Goal: Task Accomplishment & Management: Complete application form

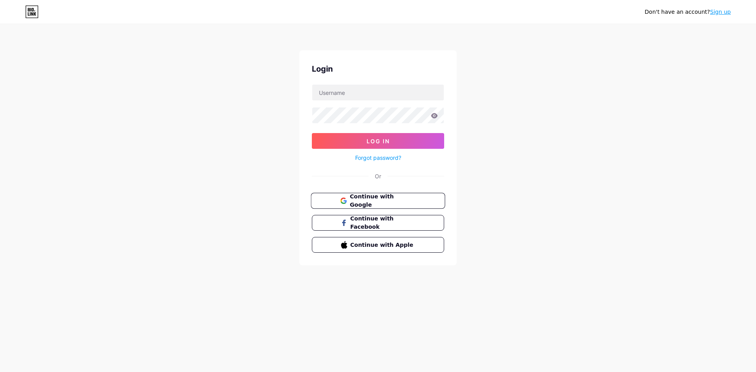
click at [387, 199] on span "Continue with Google" at bounding box center [383, 201] width 66 height 17
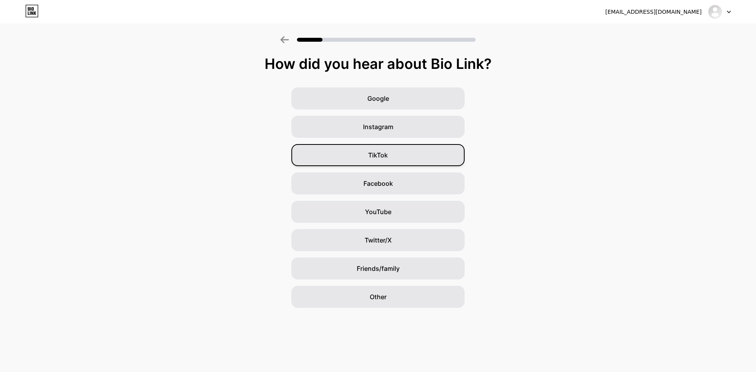
click at [394, 157] on div "TikTok" at bounding box center [377, 155] width 173 height 22
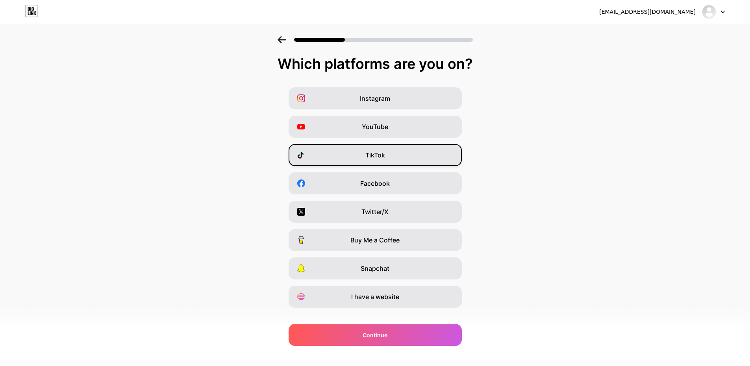
click at [396, 162] on div "TikTok" at bounding box center [375, 155] width 173 height 22
click at [382, 291] on div "I have a website" at bounding box center [375, 297] width 173 height 22
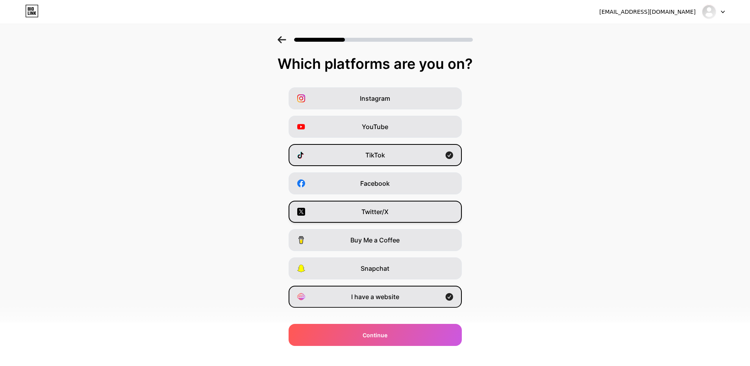
click at [397, 210] on div "Twitter/X" at bounding box center [375, 212] width 173 height 22
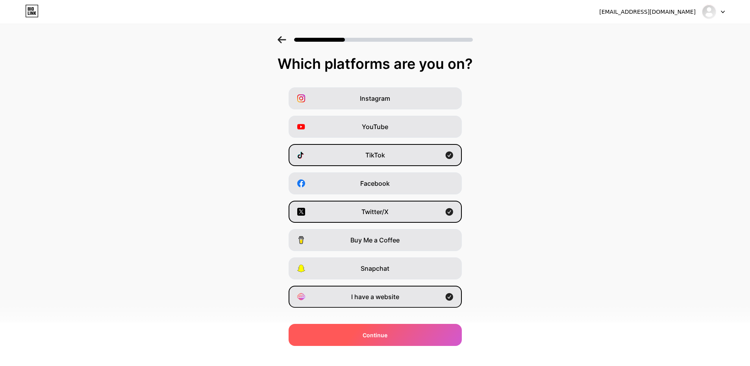
click at [378, 337] on span "Continue" at bounding box center [375, 335] width 25 height 8
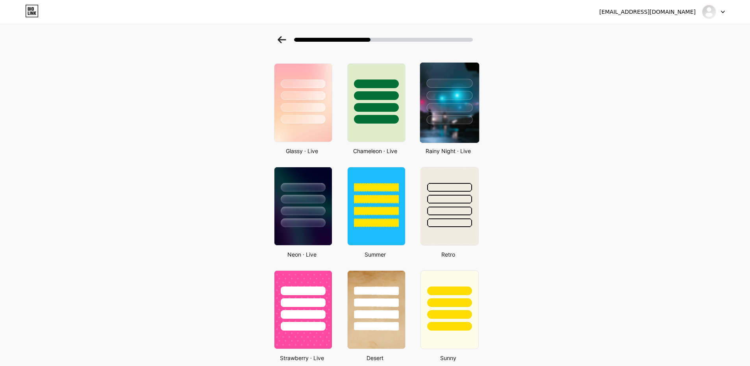
scroll to position [236, 0]
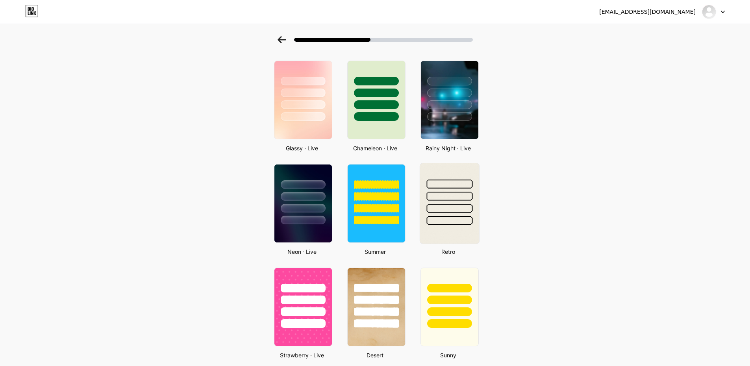
click at [460, 195] on div at bounding box center [449, 196] width 46 height 9
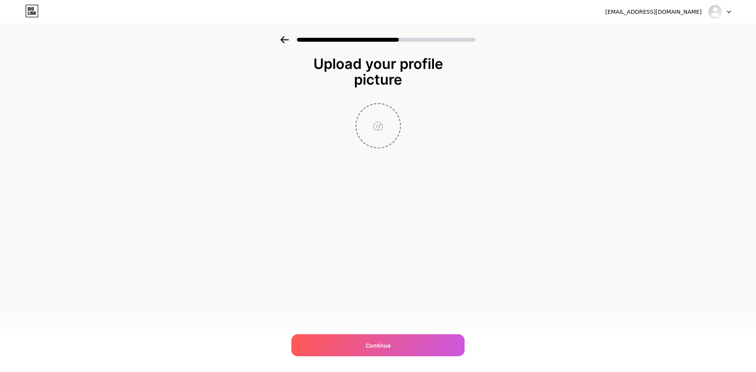
click at [379, 123] on input "file" at bounding box center [378, 126] width 44 height 44
click at [383, 130] on input "file" at bounding box center [378, 126] width 44 height 44
type input "C:\fakepath\avtfb.png"
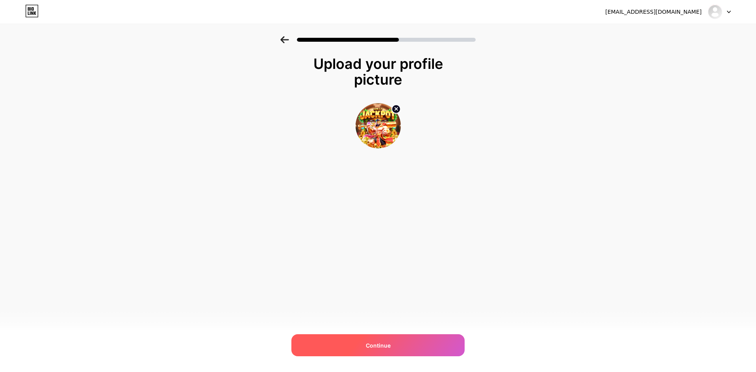
click at [380, 348] on span "Continue" at bounding box center [378, 345] width 25 height 8
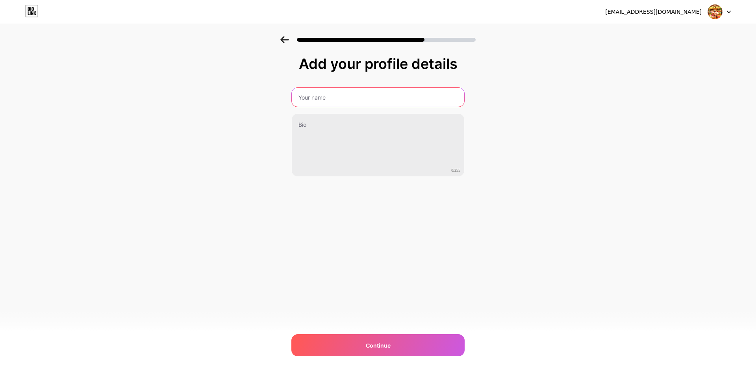
click at [340, 98] on input "text" at bounding box center [378, 97] width 172 height 19
type input "Thần Tài Đến"
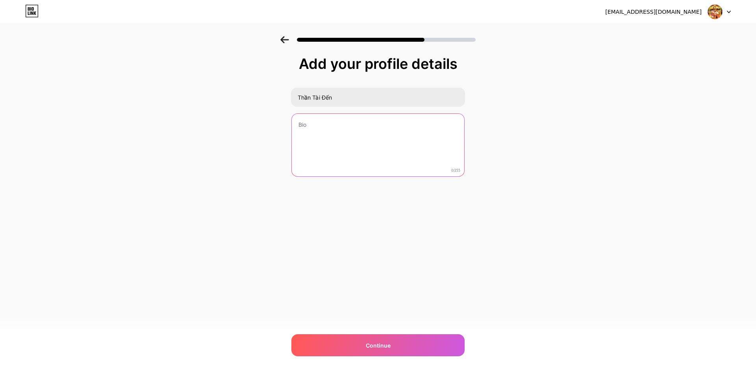
click at [313, 134] on textarea at bounding box center [378, 145] width 172 height 63
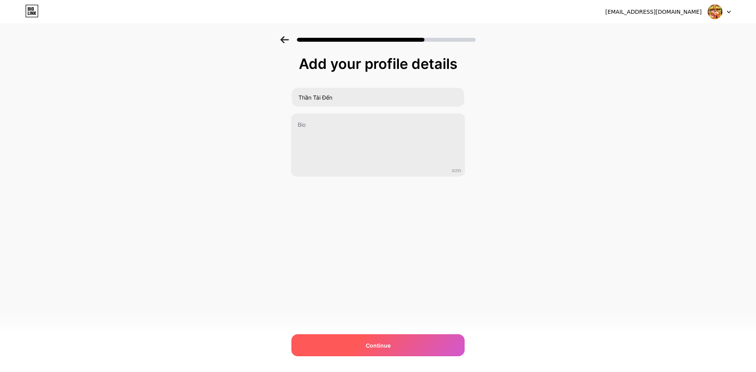
click at [371, 341] on div "Continue" at bounding box center [377, 345] width 173 height 22
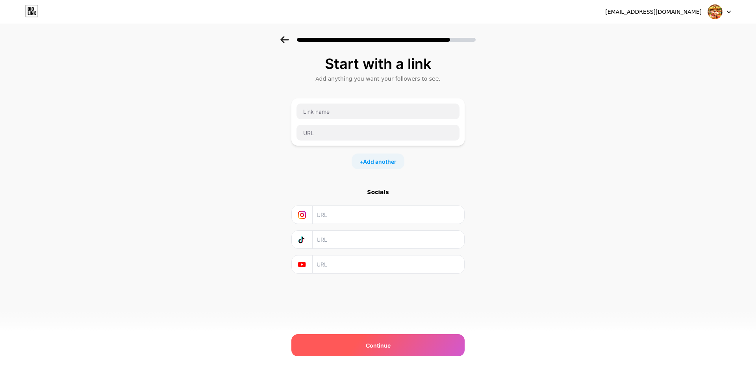
click at [356, 344] on div "Continue" at bounding box center [377, 345] width 173 height 22
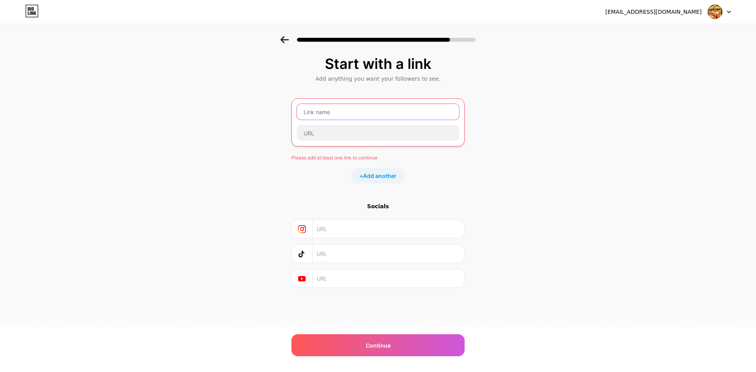
click at [317, 105] on input "text" at bounding box center [378, 112] width 162 height 16
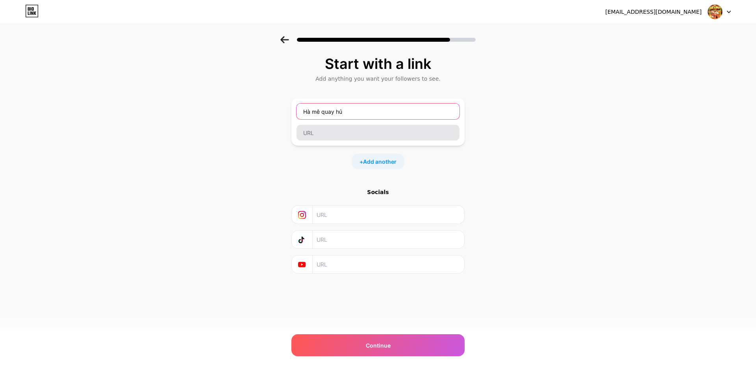
type input "Hà mê quay hủ"
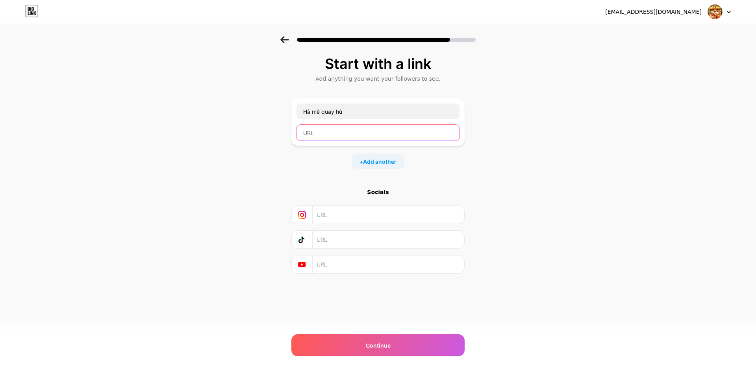
click at [319, 130] on input "text" at bounding box center [377, 133] width 163 height 16
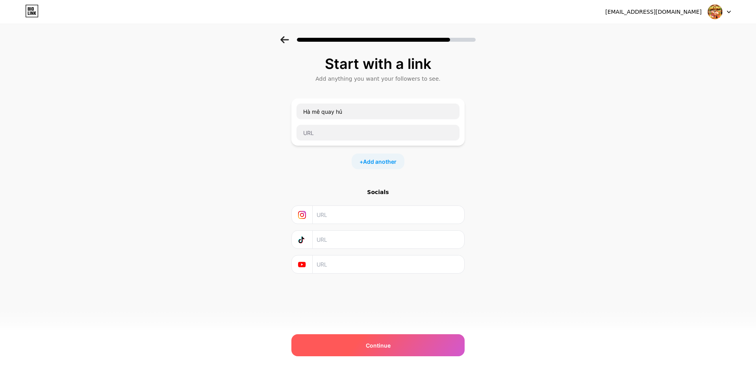
click at [362, 341] on div "Continue" at bounding box center [377, 345] width 173 height 22
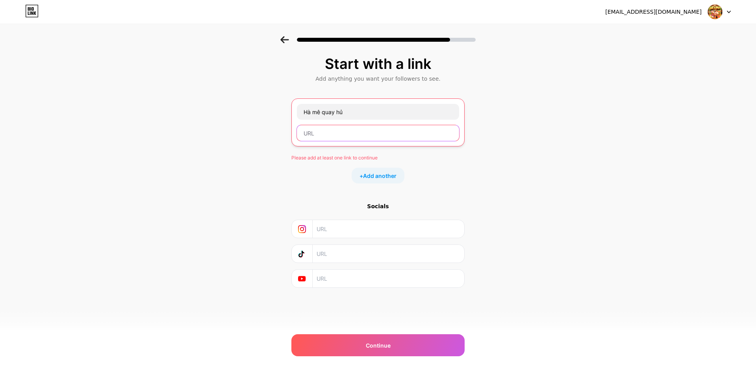
click at [341, 134] on input "text" at bounding box center [378, 133] width 162 height 16
click at [361, 126] on input "text" at bounding box center [378, 133] width 162 height 16
paste input "https://www.facebook.com/toolvip88"
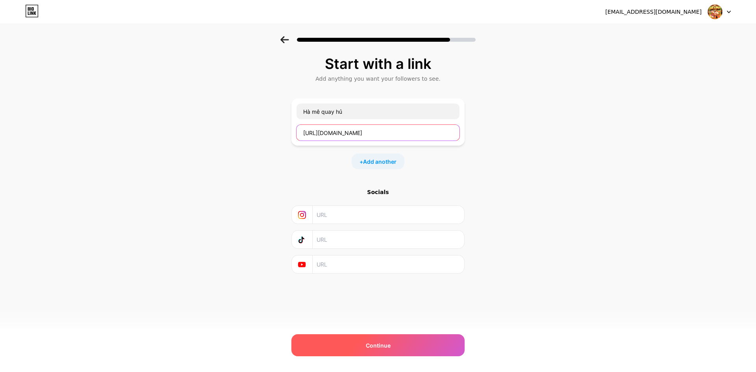
type input "https://www.facebook.com/toolvip88"
click at [353, 339] on div "Continue" at bounding box center [377, 345] width 173 height 22
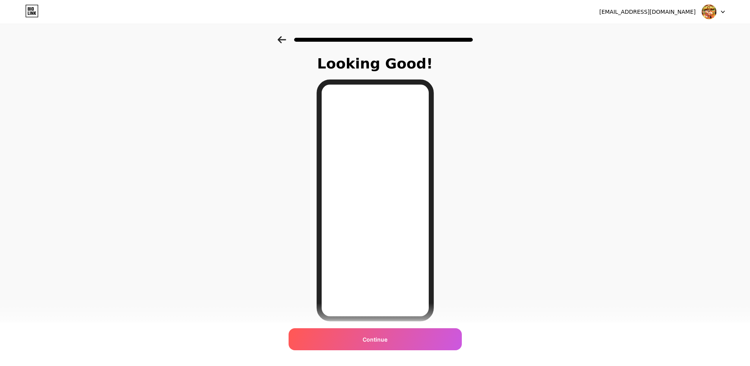
click at [286, 41] on icon at bounding box center [282, 39] width 9 height 7
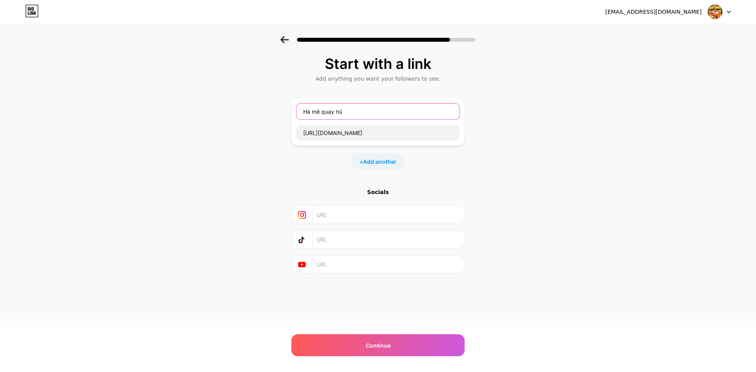
click at [374, 113] on input "Hà mê quay hủ" at bounding box center [377, 112] width 163 height 16
click at [374, 111] on input "Hà mê quay hủ" at bounding box center [377, 112] width 163 height 16
drag, startPoint x: 367, startPoint y: 111, endPoint x: 302, endPoint y: 107, distance: 65.9
click at [302, 107] on input "Hà mê quay hủ" at bounding box center [377, 112] width 163 height 16
type input "c"
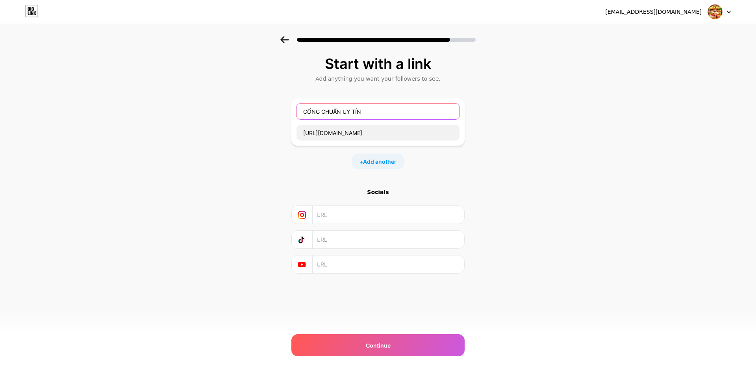
type input "CỔNG CHUẨN UY TÍN"
drag, startPoint x: 411, startPoint y: 134, endPoint x: 266, endPoint y: 128, distance: 145.4
click at [266, 128] on div "Start with a link Add anything you want your followers to see. CỔNG CHUẨN UY TÍ…" at bounding box center [378, 174] width 756 height 277
paste input "tuv6a.ink/Register?f=3971324"
type input "https://tuv6a.ink/Register?f=3971324"
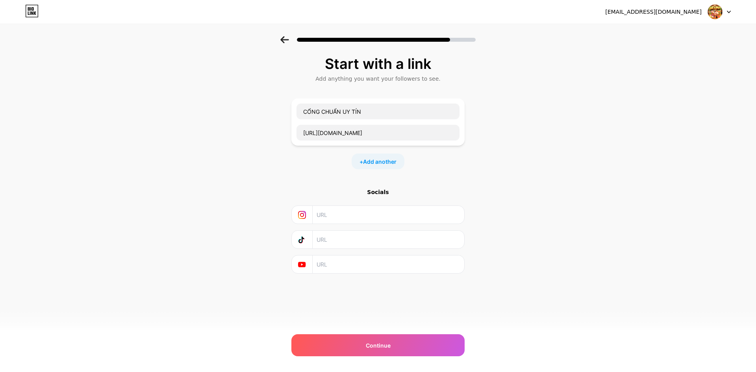
click at [443, 165] on div "+ Add another" at bounding box center [377, 162] width 173 height 16
click at [378, 164] on span "Add another" at bounding box center [379, 162] width 33 height 8
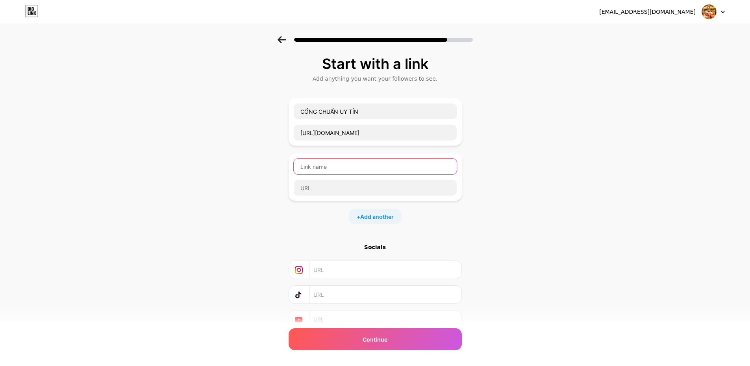
click at [326, 162] on input "text" at bounding box center [375, 167] width 163 height 16
type input "A"
type input "TOOL CHUẨN KHUNG GIỜ"
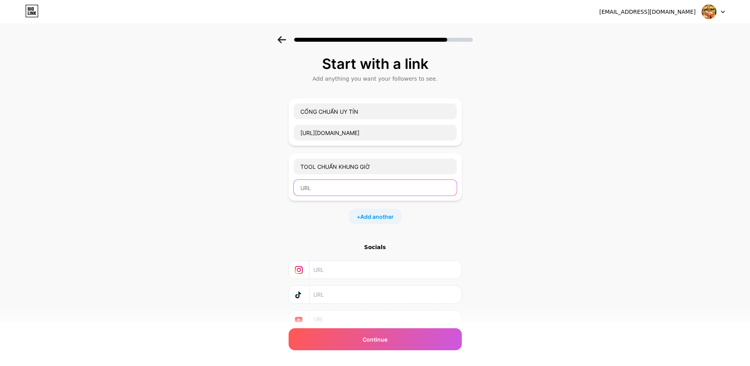
click at [319, 189] on input "text" at bounding box center [375, 188] width 163 height 16
click at [318, 186] on input "text" at bounding box center [375, 188] width 163 height 16
paste input "https://hackslot.it.com/"
type input "https://hackslot.it.com/"
click at [483, 219] on div "Start with a link Add anything you want your followers to see. CỔNG CHUẨN UY TÍ…" at bounding box center [375, 202] width 750 height 332
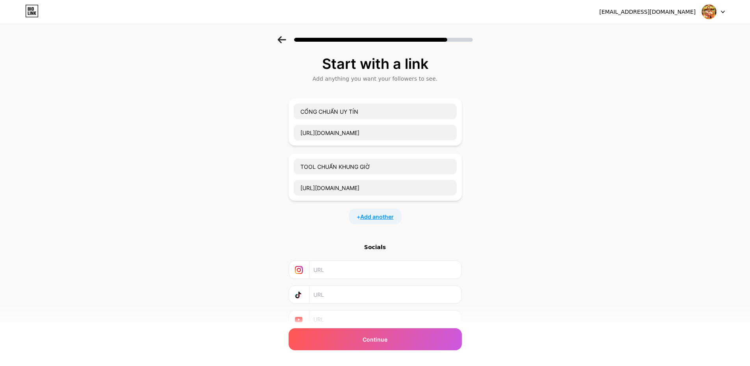
click at [378, 216] on span "Add another" at bounding box center [376, 217] width 33 height 8
click at [323, 222] on input "text" at bounding box center [375, 222] width 163 height 16
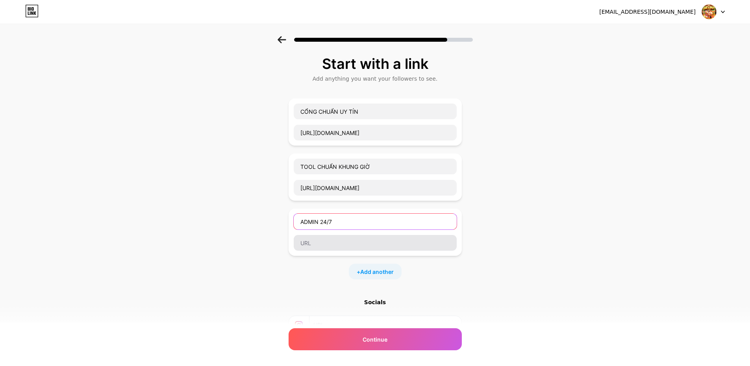
type input "ADMIN 24/7"
click at [311, 247] on input "text" at bounding box center [375, 243] width 163 height 16
click at [310, 241] on input "text" at bounding box center [375, 243] width 163 height 16
paste input "https://t.me/trolyna68"
type input "https://t.me/trolyna68"
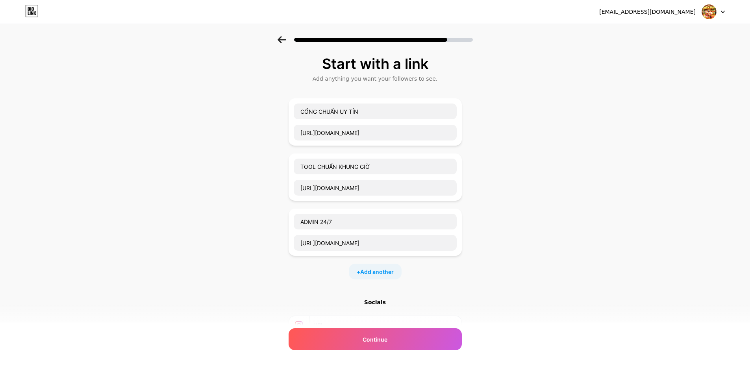
click at [527, 248] on div "Start with a link Add anything you want your followers to see. CỔNG CHUẨN UY TÍ…" at bounding box center [375, 229] width 750 height 387
drag, startPoint x: 374, startPoint y: 111, endPoint x: 208, endPoint y: 102, distance: 166.0
click at [208, 102] on div "Start with a link Add anything you want your followers to see. CỔNG CHUẨN UY TÍ…" at bounding box center [375, 229] width 750 height 387
type input "c"
type input "C"
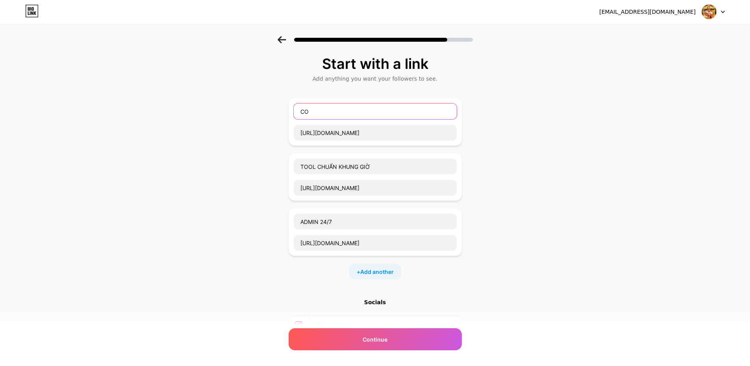
type input "C"
type input "CỔNG NHẢ QUYẾT CHIẾN TIỀN THƯỞNG"
click at [196, 108] on div "Start with a link Add anything you want your followers to see. CỔNG NHẢ QUYẾT C…" at bounding box center [375, 229] width 750 height 387
click at [376, 170] on input "TOOL CHUẨN KHUNG GIỜ" at bounding box center [375, 167] width 163 height 16
drag, startPoint x: 321, startPoint y: 167, endPoint x: 380, endPoint y: 167, distance: 59.1
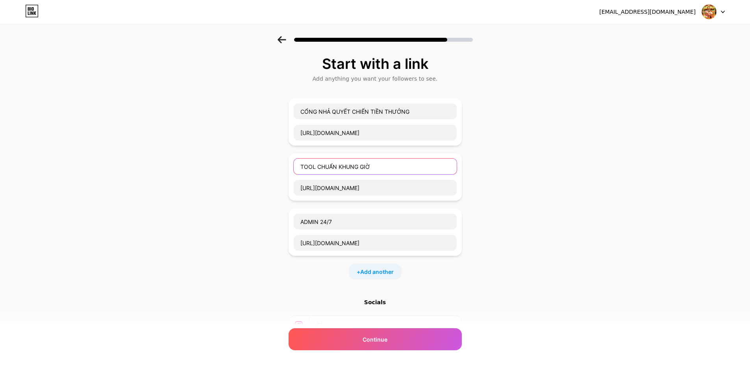
click at [380, 167] on input "TOOL CHUẨN KHUNG GIỜ" at bounding box center [375, 167] width 163 height 16
type input "TOOL TÀI LỘC - UY TÍN CHUẨN KHUNG GIỜ"
click at [234, 193] on div "Start with a link Add anything you want your followers to see. CỔNG NHẢ QUYẾT C…" at bounding box center [375, 229] width 750 height 387
drag, startPoint x: 342, startPoint y: 225, endPoint x: 286, endPoint y: 224, distance: 55.9
click at [286, 224] on div "Start with a link Add anything you want your followers to see. CỔNG NHẢ QUYẾT C…" at bounding box center [375, 229] width 750 height 387
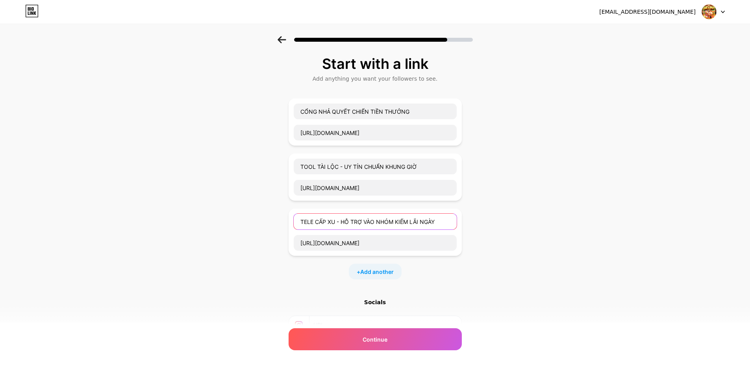
type input "TELE CẤP XU - HỖ TRỢ VÀO NHÓM KIẾM LÃI NGÀY"
click at [215, 230] on div "Start with a link Add anything you want your followers to see. CỔNG NHẢ QUYẾT C…" at bounding box center [375, 229] width 750 height 387
click at [564, 162] on div "Start with a link Add anything you want your followers to see. CỔNG NHẢ QUYẾT C…" at bounding box center [375, 229] width 750 height 387
click at [226, 142] on div "Start with a link Add anything you want your followers to see. CỔNG NHẢ QUYẾT C…" at bounding box center [375, 229] width 750 height 387
click at [374, 274] on span "Add another" at bounding box center [376, 272] width 33 height 8
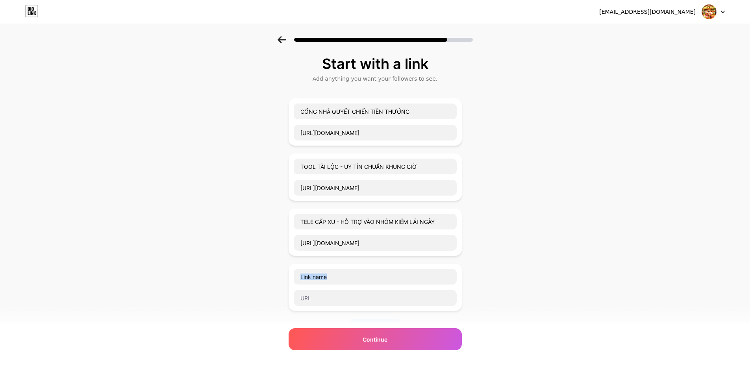
drag, startPoint x: 291, startPoint y: 284, endPoint x: 268, endPoint y: 291, distance: 24.3
click at [268, 291] on div "Start with a link Add anything you want your followers to see. CỔNG NHẢ QUYẾT C…" at bounding box center [375, 257] width 750 height 442
click at [245, 237] on div "Start with a link Add anything you want your followers to see. CỔNG NHẢ QUYẾT C…" at bounding box center [375, 257] width 750 height 442
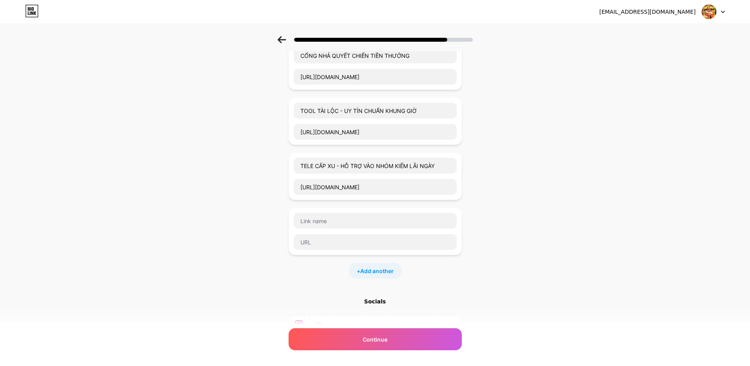
scroll to position [39, 0]
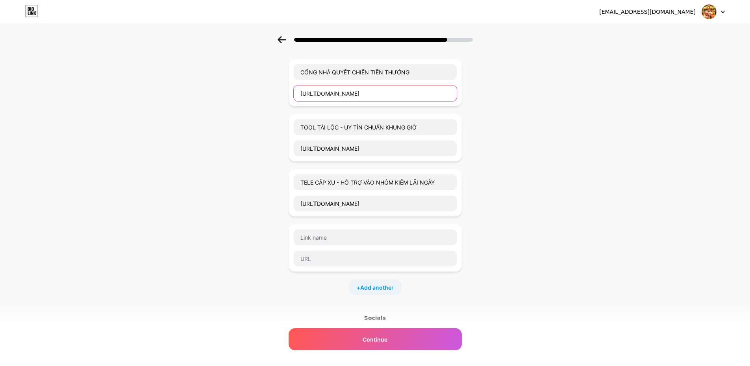
drag, startPoint x: 404, startPoint y: 92, endPoint x: 296, endPoint y: 88, distance: 108.0
click at [296, 88] on input "https://tuv6a.ink/Register?f=3971324" at bounding box center [375, 93] width 163 height 16
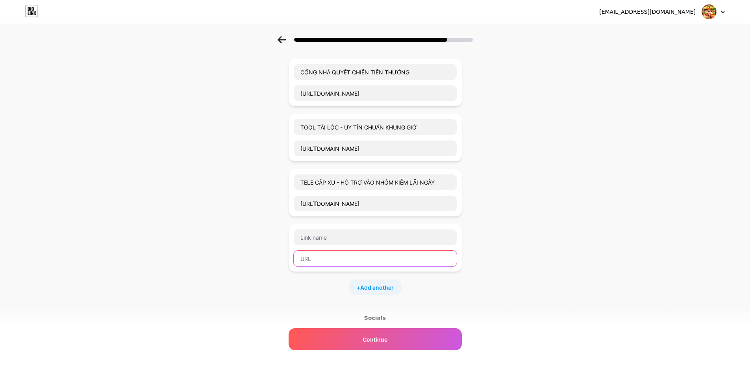
click at [309, 259] on input "text" at bounding box center [375, 259] width 163 height 16
paste input "https://tuv6a.ink/Register?f=3971324"
type input "https://tuv6a.ink/Register?f=3971324"
click at [316, 240] on input "text" at bounding box center [375, 238] width 163 height 16
type input "X2 NẠP ĐẦU UY TÍN - XANH CHÍN"
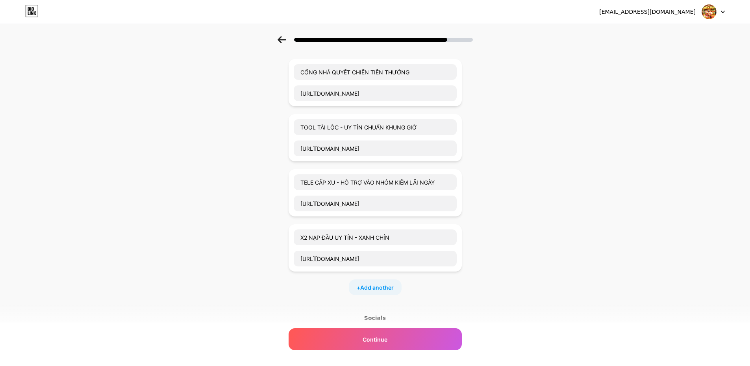
click at [267, 260] on div "Start with a link Add anything you want your followers to see. CỔNG NHẢ QUYẾT C…" at bounding box center [375, 218] width 750 height 442
click at [553, 166] on div "Start with a link Add anything you want your followers to see. CỔNG NHẢ QUYẾT C…" at bounding box center [375, 218] width 750 height 442
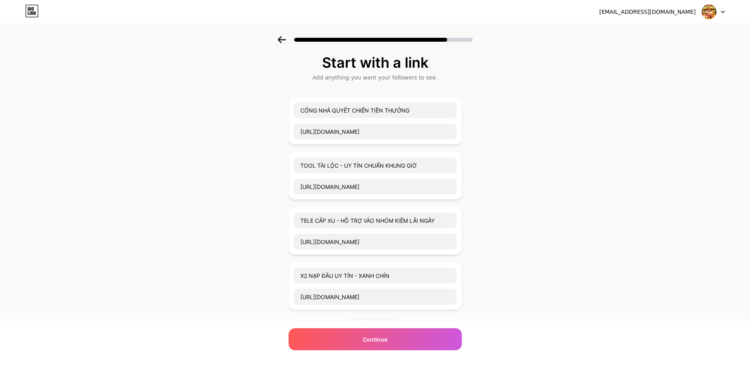
scroll to position [0, 0]
click at [285, 39] on icon at bounding box center [282, 39] width 8 height 7
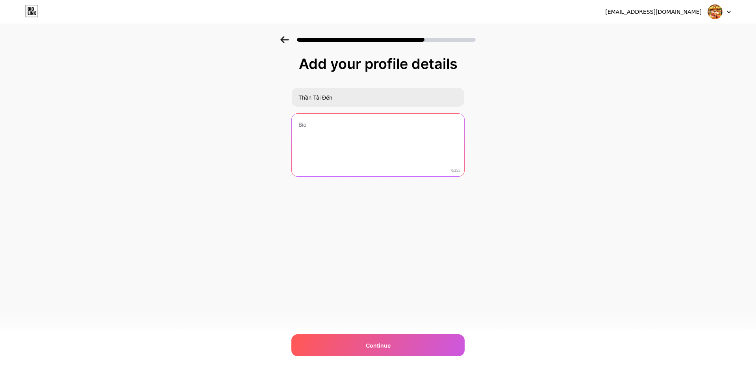
click at [316, 125] on textarea at bounding box center [378, 145] width 172 height 63
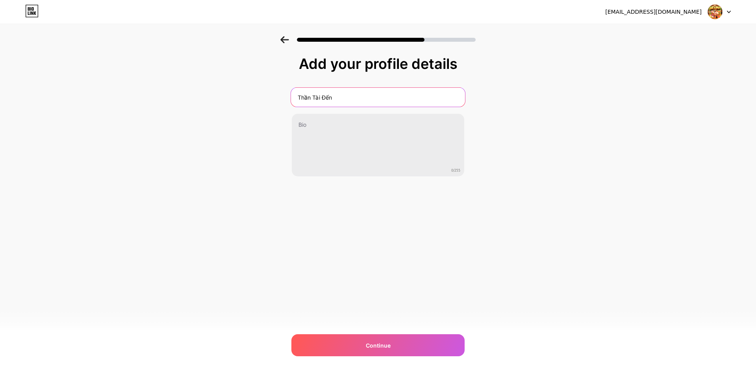
drag, startPoint x: 345, startPoint y: 98, endPoint x: 266, endPoint y: 88, distance: 79.3
click at [266, 88] on div "Add your profile details Thần Tài Đến 0/255 Continue Error" at bounding box center [378, 126] width 756 height 180
type input "t"
type input "THẦN TÀI ĐẾN"
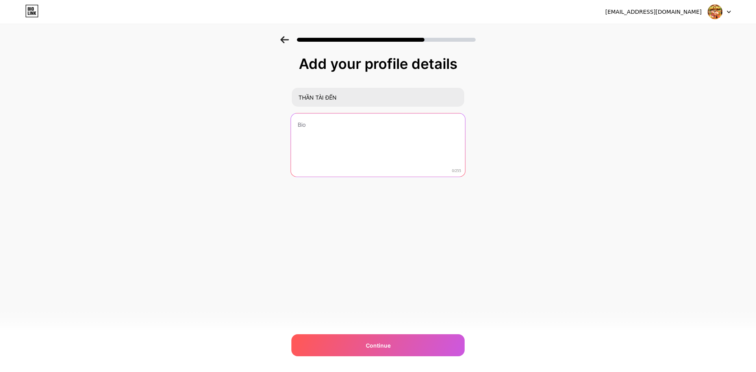
click at [327, 132] on textarea at bounding box center [378, 145] width 174 height 64
type textarea "D"
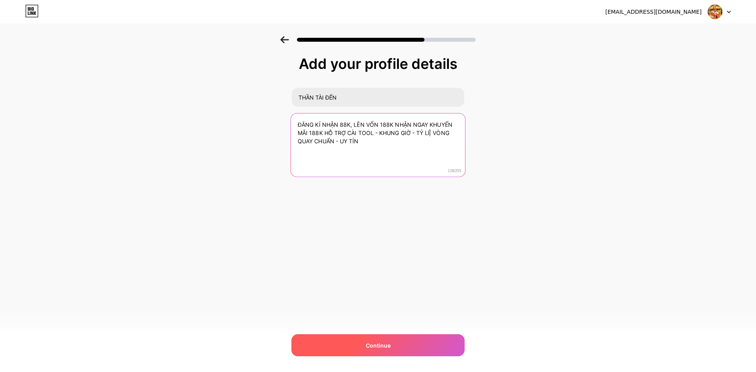
type textarea "ĐĂNG KÍ NHẬN 88K, LÊN VỐN 188K NHẬN NGAY KHUYẾN MÃI 188K HỖ TRỢ CÀI TOOL - KHUN…"
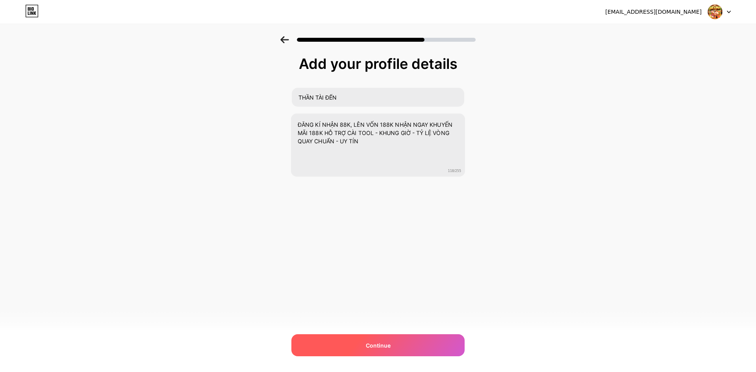
click at [352, 345] on div "Continue" at bounding box center [377, 345] width 173 height 22
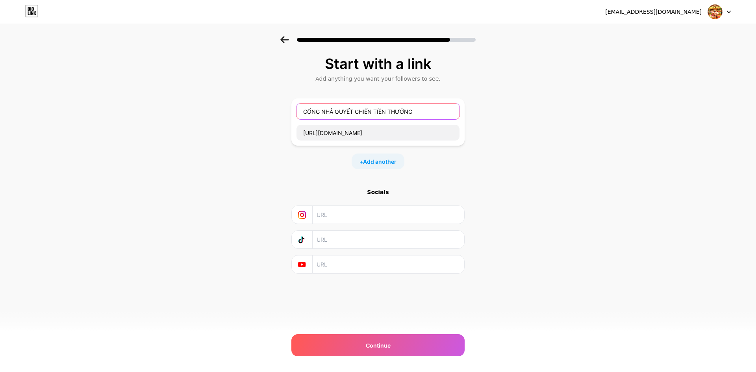
click at [429, 114] on input "CỔNG NHẢ QUYẾT CHIẾN TIỀN THƯỞNG" at bounding box center [377, 112] width 163 height 16
click at [374, 159] on span "Add another" at bounding box center [379, 162] width 33 height 8
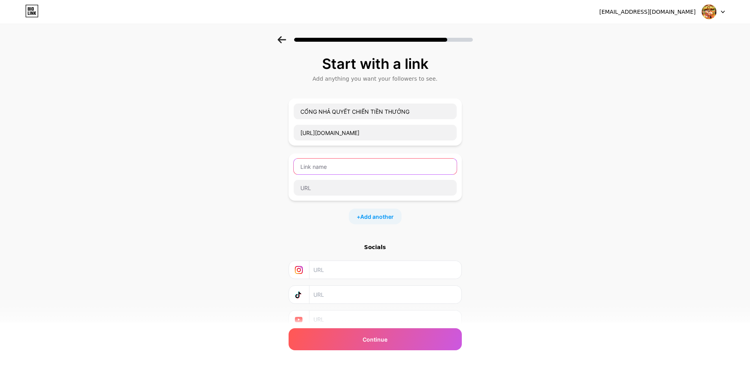
click at [316, 167] on input "text" at bounding box center [375, 167] width 163 height 16
type input "X2 NẬP ĐẦU UY TÍN - XANH CHÍN"
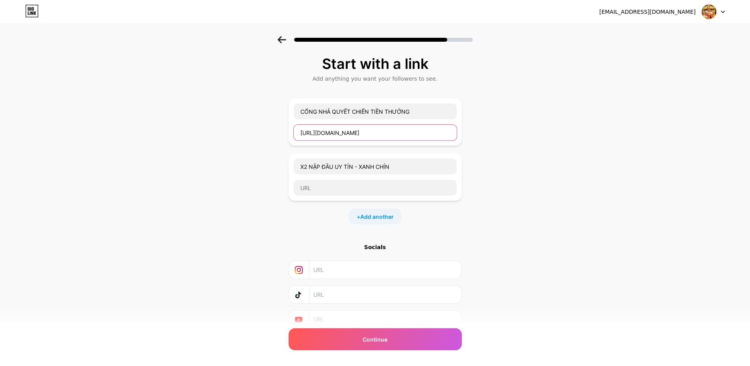
drag, startPoint x: 410, startPoint y: 133, endPoint x: 293, endPoint y: 135, distance: 117.3
click at [293, 135] on div "CỔNG NHẢ QUYẾT CHIẾN TIỀN THƯỞNG https://tuv6a.ink/Register?f=3971324" at bounding box center [375, 121] width 173 height 47
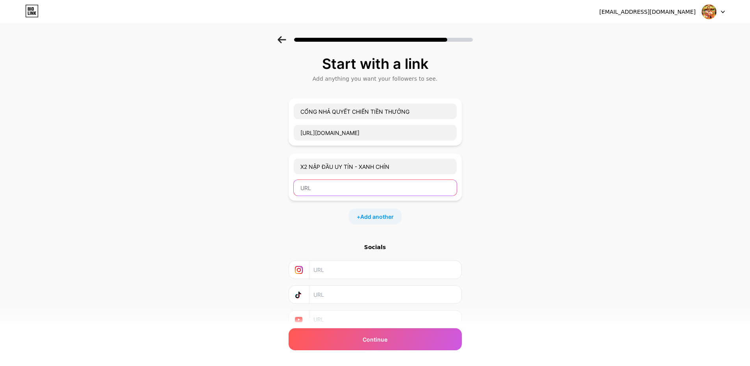
click at [318, 189] on input "text" at bounding box center [375, 188] width 163 height 16
paste input "https://tuv6a.ink/Register?f=3971324"
type input "https://tuv6a.ink/Register?f=3971324"
click at [377, 215] on span "Add another" at bounding box center [376, 217] width 33 height 8
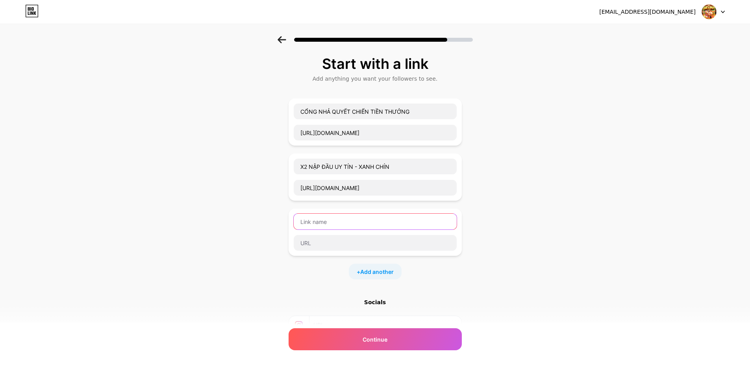
click at [304, 221] on input "text" at bounding box center [375, 222] width 163 height 16
type input "TOOL THẦN TÀI - CHUẨN KHUNG GIỜ TỶ LỆ"
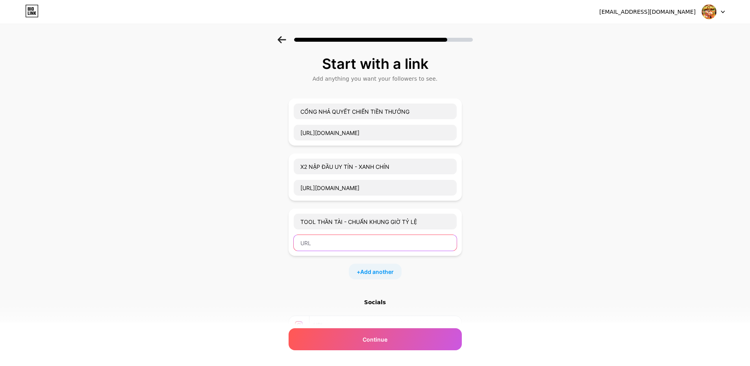
click at [305, 240] on input "text" at bounding box center [375, 243] width 163 height 16
drag, startPoint x: 299, startPoint y: 246, endPoint x: 308, endPoint y: 246, distance: 9.1
click at [299, 246] on input "text" at bounding box center [375, 243] width 163 height 16
paste input "https://hackslot.it.com/"
type input "https://hackslot.it.com/"
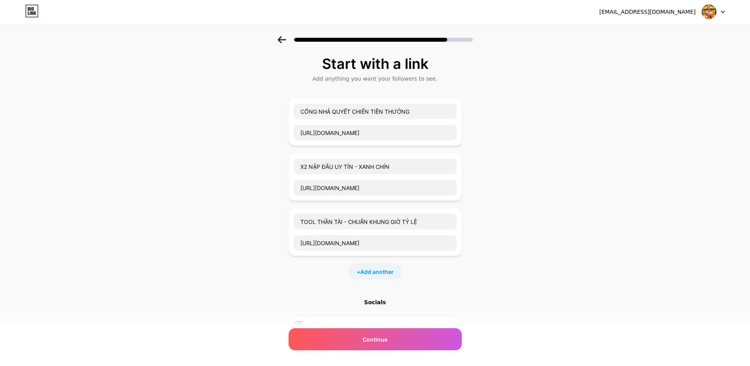
click at [269, 271] on div "Start with a link Add anything you want your followers to see. CỔNG NHẢ QUYẾT C…" at bounding box center [375, 229] width 750 height 387
click at [378, 272] on span "Add another" at bounding box center [376, 272] width 33 height 8
click at [314, 279] on input "text" at bounding box center [375, 277] width 163 height 16
click at [358, 280] on input "text" at bounding box center [375, 277] width 163 height 16
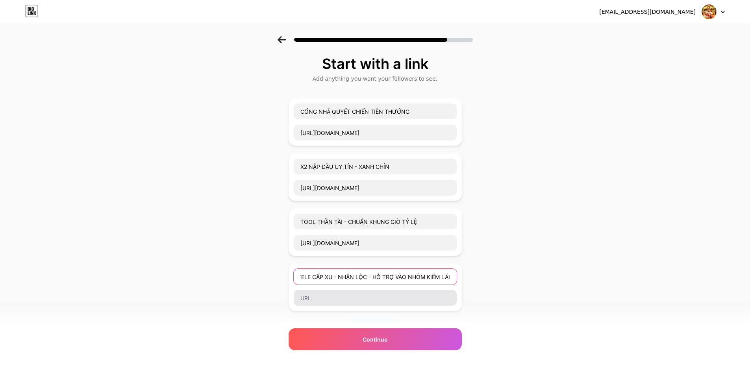
type input "TELE CẤP XU - NHẬN LỘC - HỖ TRỢ VÀO NHÓM KIẾM LÃI"
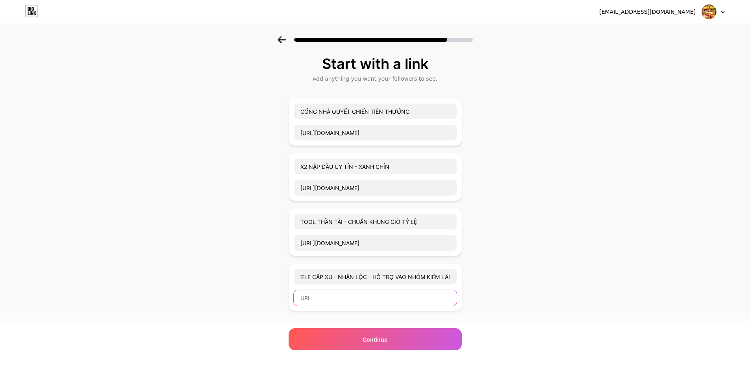
click at [308, 299] on input "text" at bounding box center [375, 298] width 163 height 16
click at [374, 302] on input "text" at bounding box center [375, 298] width 163 height 16
paste input "https://t.me/trolyna68"
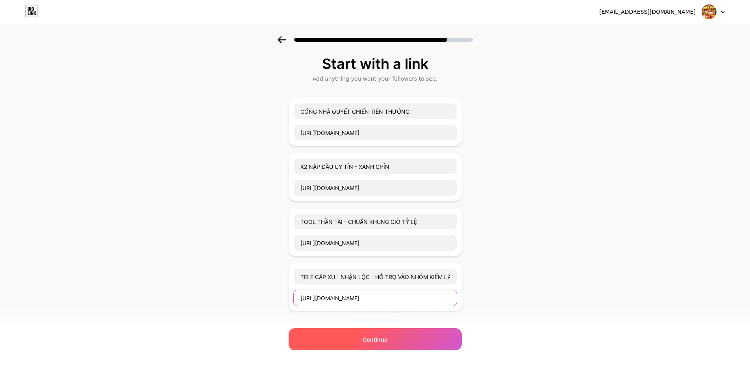
type input "https://t.me/trolyna68"
click at [364, 343] on div "Continue" at bounding box center [375, 339] width 173 height 22
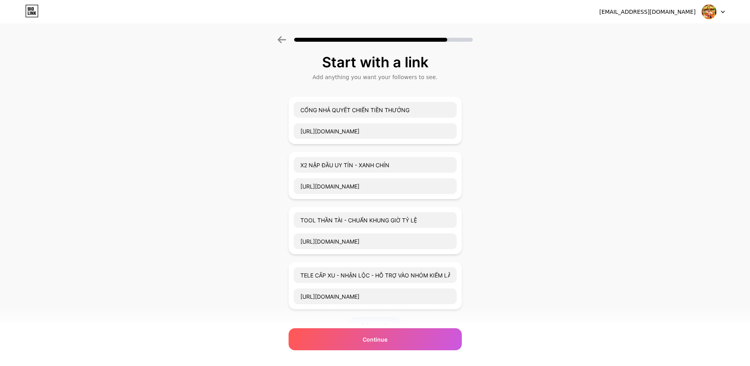
scroll to position [30, 0]
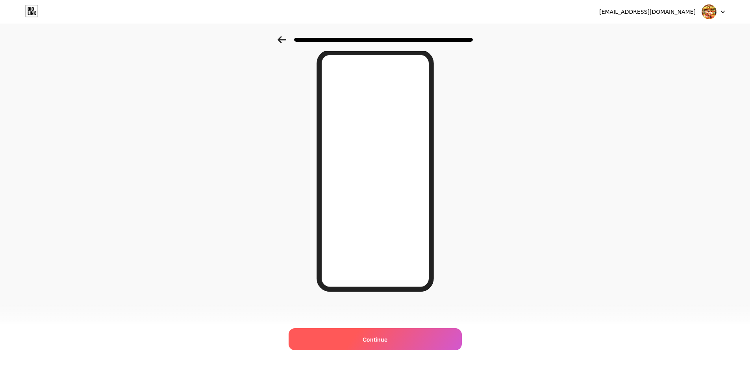
click at [363, 342] on div "Continue" at bounding box center [375, 339] width 173 height 22
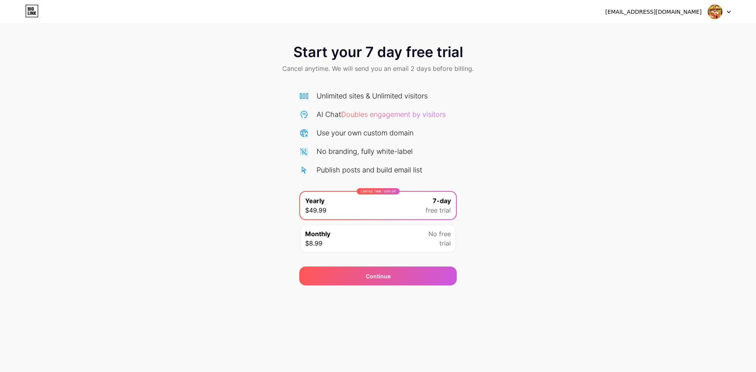
click at [339, 237] on div "Monthly $8.99 No free trial" at bounding box center [378, 239] width 156 height 28
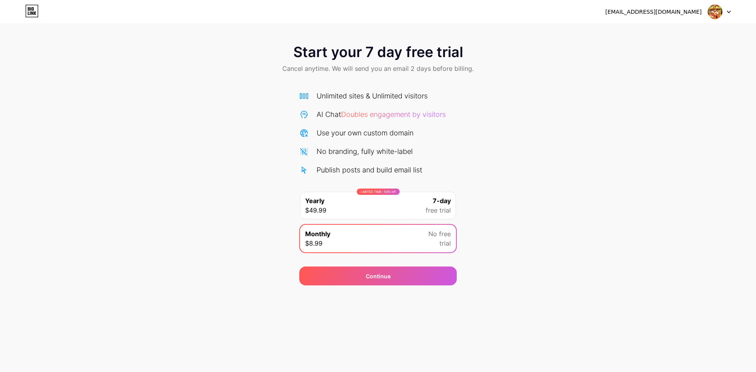
click at [350, 209] on div "LIMITED TIME : 50% off Yearly $49.99 7-day free trial" at bounding box center [378, 206] width 156 height 28
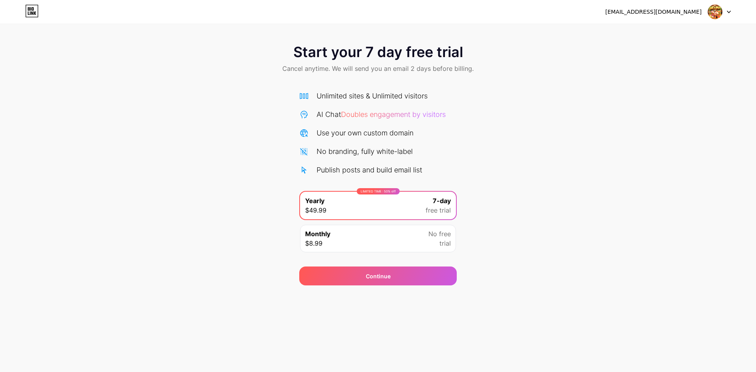
click at [338, 236] on div "Monthly $8.99 No free trial" at bounding box center [378, 239] width 156 height 28
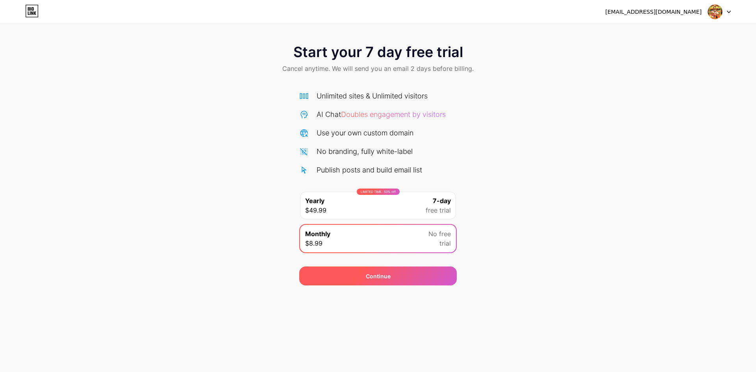
click at [364, 280] on div "Continue" at bounding box center [378, 276] width 158 height 19
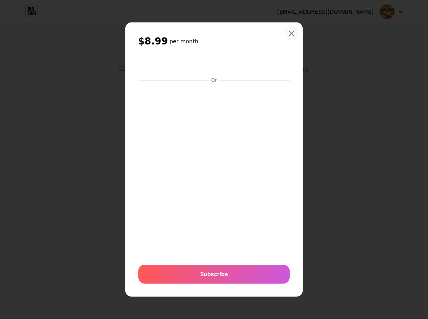
click at [293, 35] on icon at bounding box center [291, 34] width 4 height 4
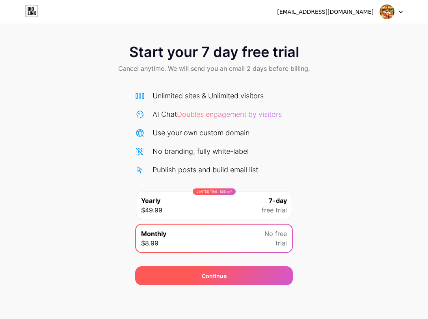
click at [210, 273] on div "Continue" at bounding box center [214, 276] width 25 height 8
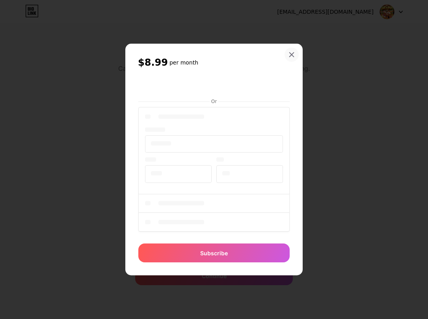
click at [292, 50] on div at bounding box center [291, 55] width 14 height 14
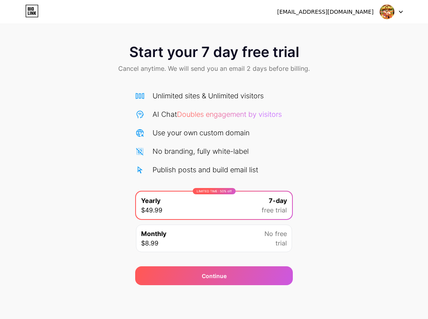
click at [365, 16] on div "[EMAIL_ADDRESS][DOMAIN_NAME]" at bounding box center [340, 12] width 126 height 14
click at [358, 11] on div "ryanvo1868@gmail.com" at bounding box center [325, 12] width 96 height 8
click at [399, 11] on div at bounding box center [391, 12] width 23 height 14
click at [36, 7] on icon at bounding box center [31, 11] width 13 height 13
click at [33, 7] on icon at bounding box center [31, 11] width 13 height 13
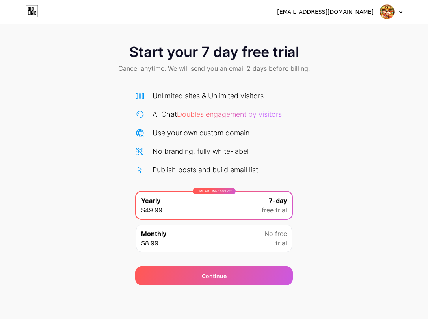
click at [344, 173] on div "Start your 7 day free trial Cancel anytime. We will send you an email 2 days be…" at bounding box center [214, 160] width 428 height 249
click at [306, 130] on div "Start your 7 day free trial Cancel anytime. We will send you an email 2 days be…" at bounding box center [214, 160] width 428 height 249
